Goal: Task Accomplishment & Management: Manage account settings

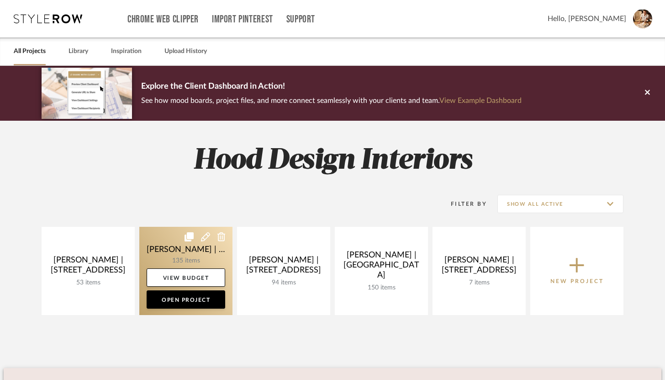
click at [166, 256] on link at bounding box center [185, 271] width 93 height 88
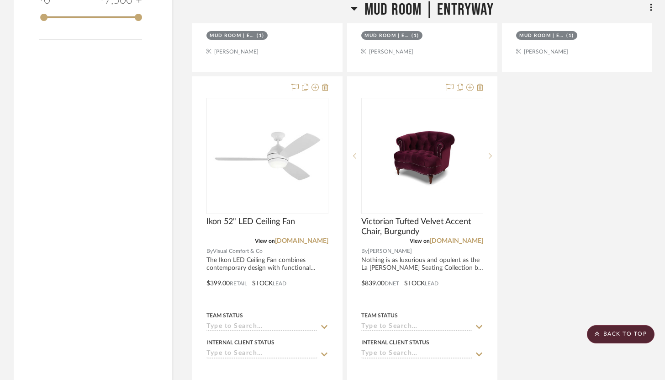
scroll to position [1463, 0]
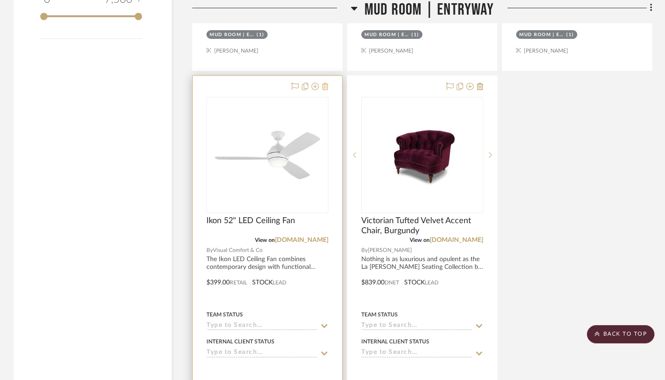
click at [326, 82] on button at bounding box center [325, 86] width 6 height 11
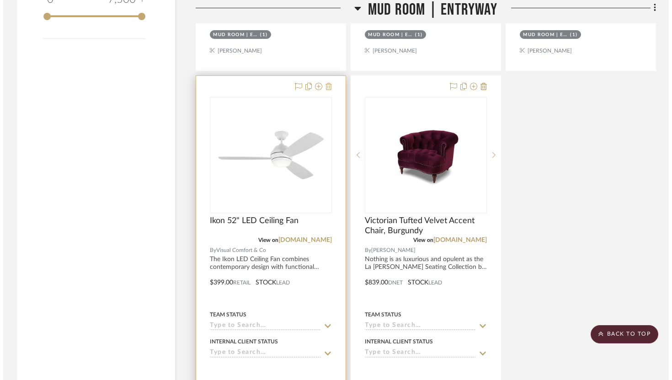
scroll to position [0, 0]
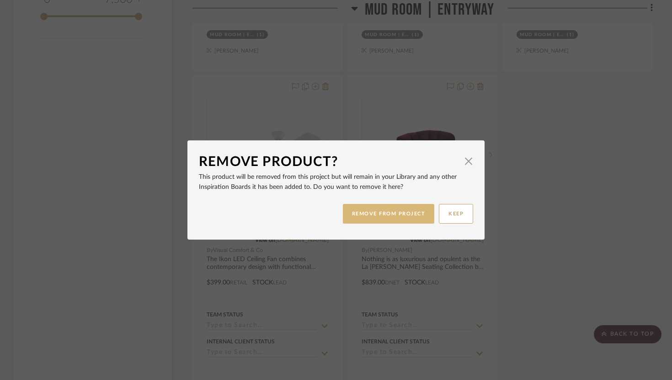
click at [391, 218] on button "REMOVE FROM PROJECT" at bounding box center [389, 214] width 92 height 20
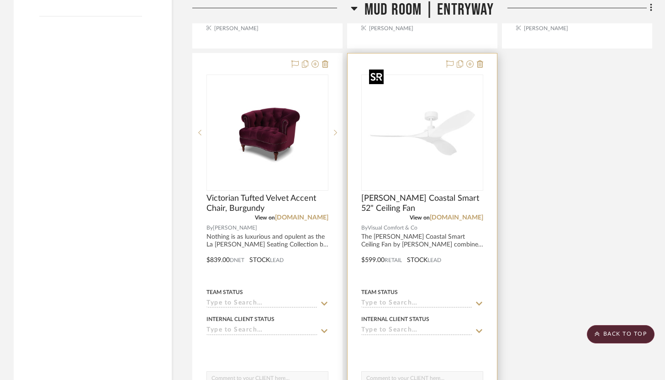
scroll to position [1476, 0]
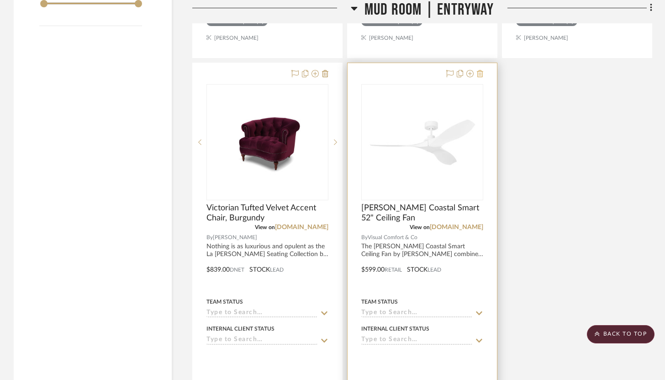
click at [479, 70] on icon at bounding box center [480, 73] width 6 height 7
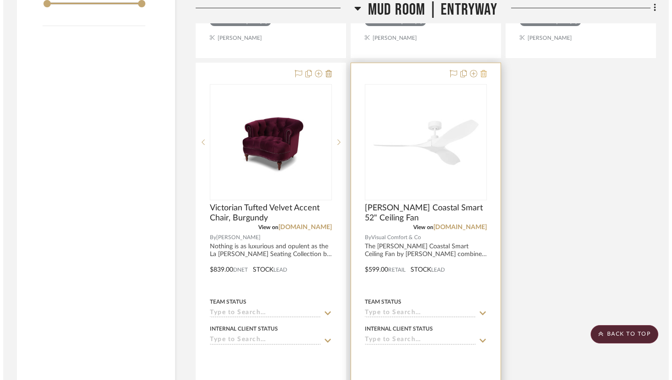
scroll to position [0, 0]
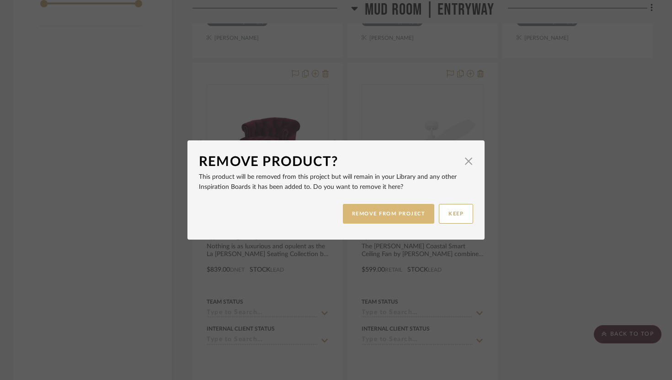
click at [412, 216] on button "REMOVE FROM PROJECT" at bounding box center [389, 214] width 92 height 20
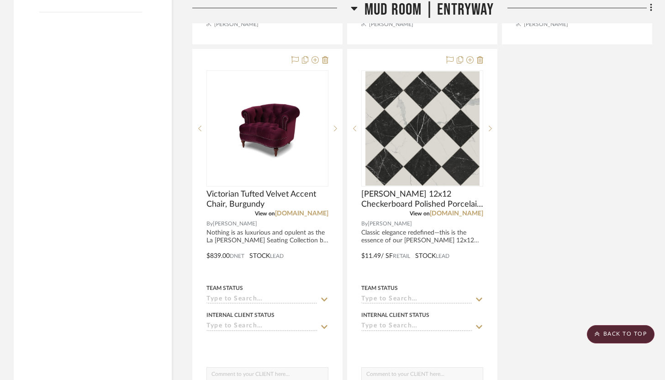
scroll to position [1492, 0]
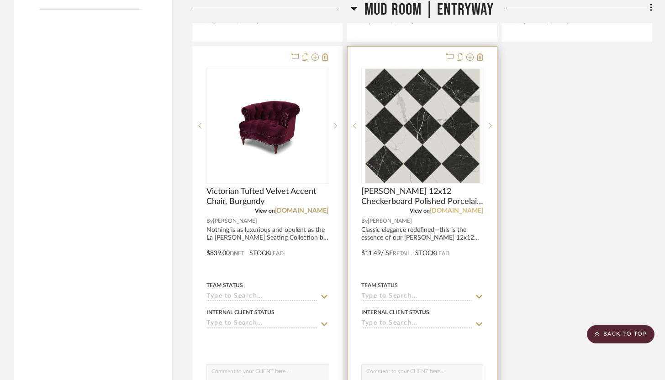
click at [454, 207] on link "[DOMAIN_NAME]" at bounding box center [456, 210] width 53 height 6
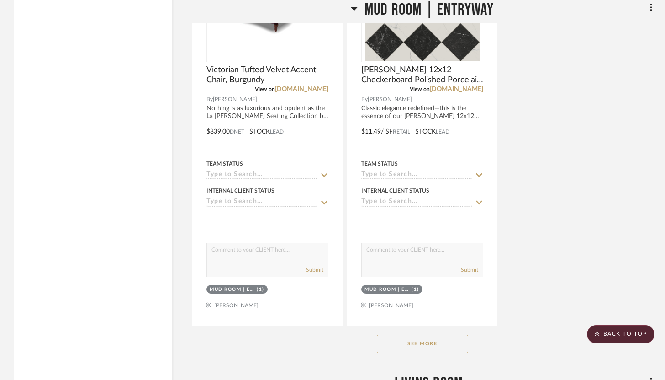
click at [461, 336] on button "See More" at bounding box center [422, 343] width 91 height 18
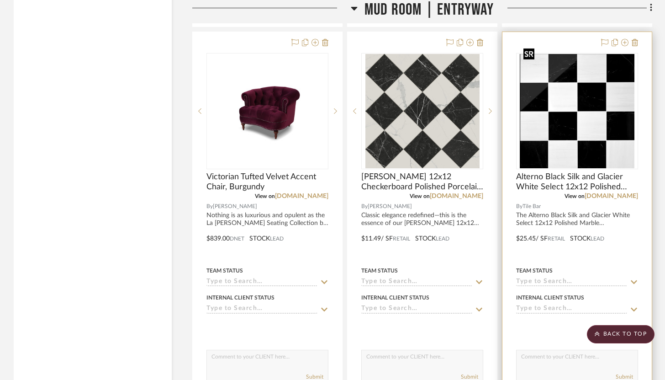
scroll to position [1487, 0]
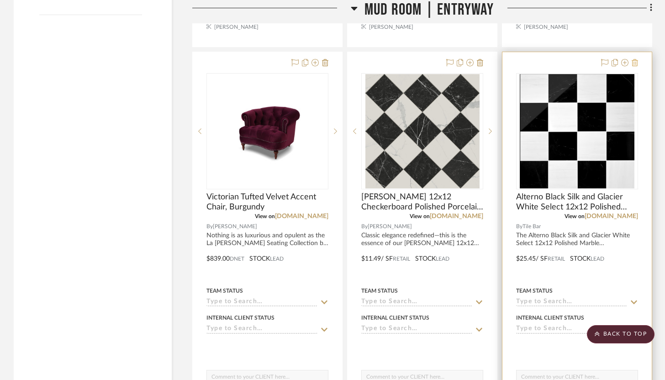
click at [637, 59] on icon at bounding box center [635, 62] width 6 height 7
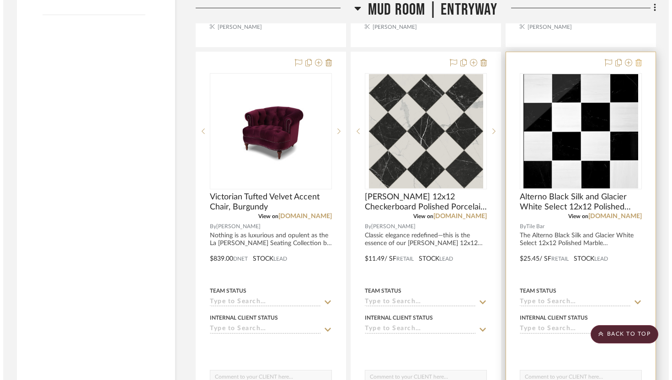
scroll to position [0, 0]
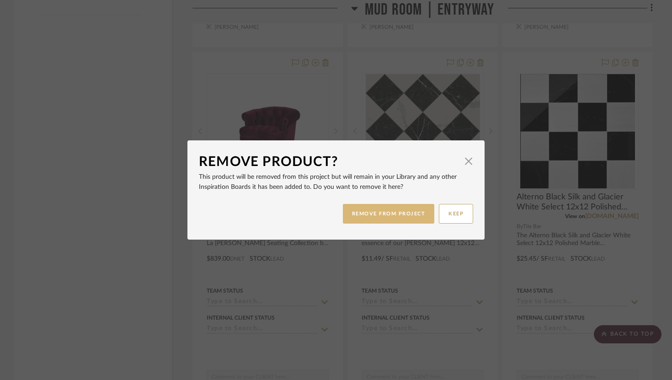
click at [412, 206] on button "REMOVE FROM PROJECT" at bounding box center [389, 214] width 92 height 20
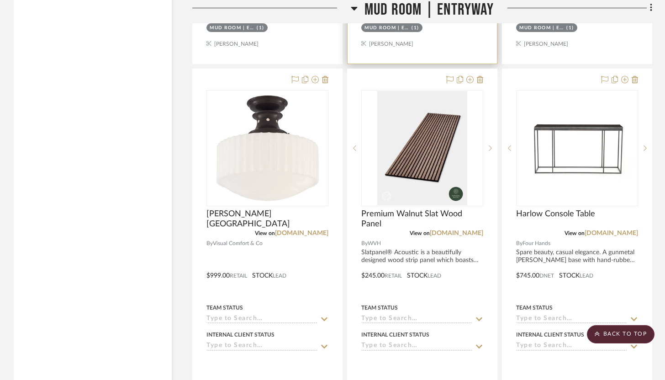
scroll to position [1874, 0]
drag, startPoint x: 284, startPoint y: 176, endPoint x: 183, endPoint y: 1, distance: 202.4
